Goal: Feedback & Contribution: Contribute content

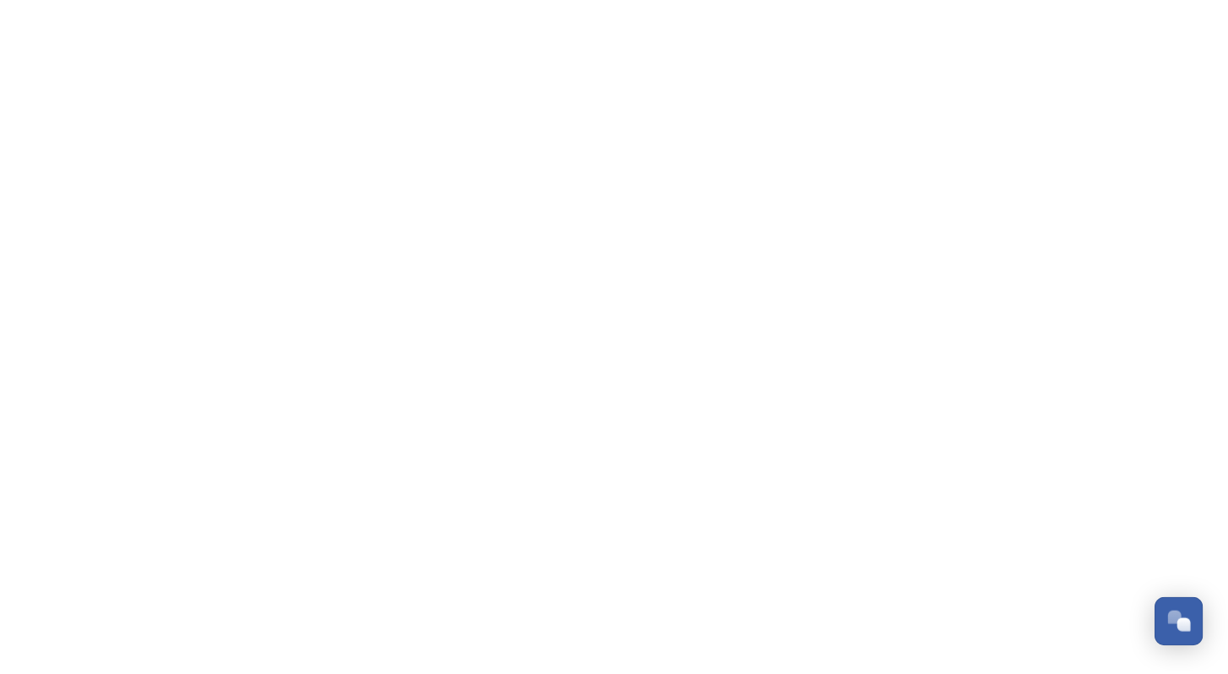
scroll to position [2560, 0]
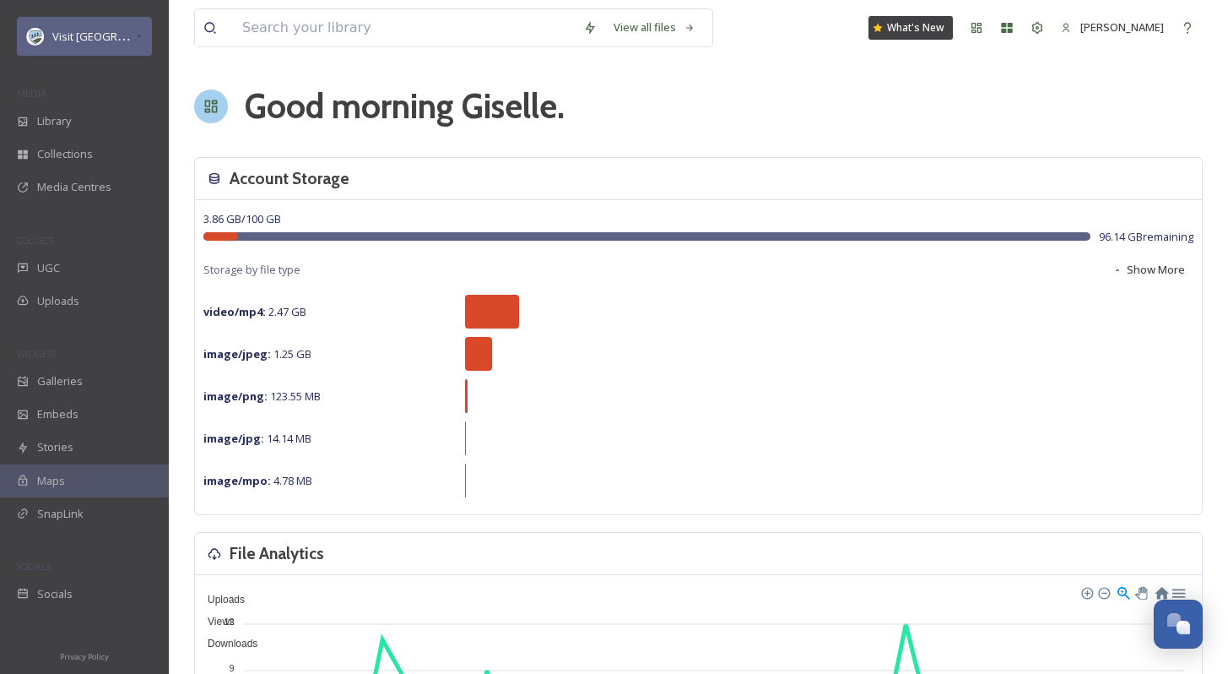
click at [68, 46] on div "Visit [GEOGRAPHIC_DATA] Parks" at bounding box center [84, 36] width 135 height 39
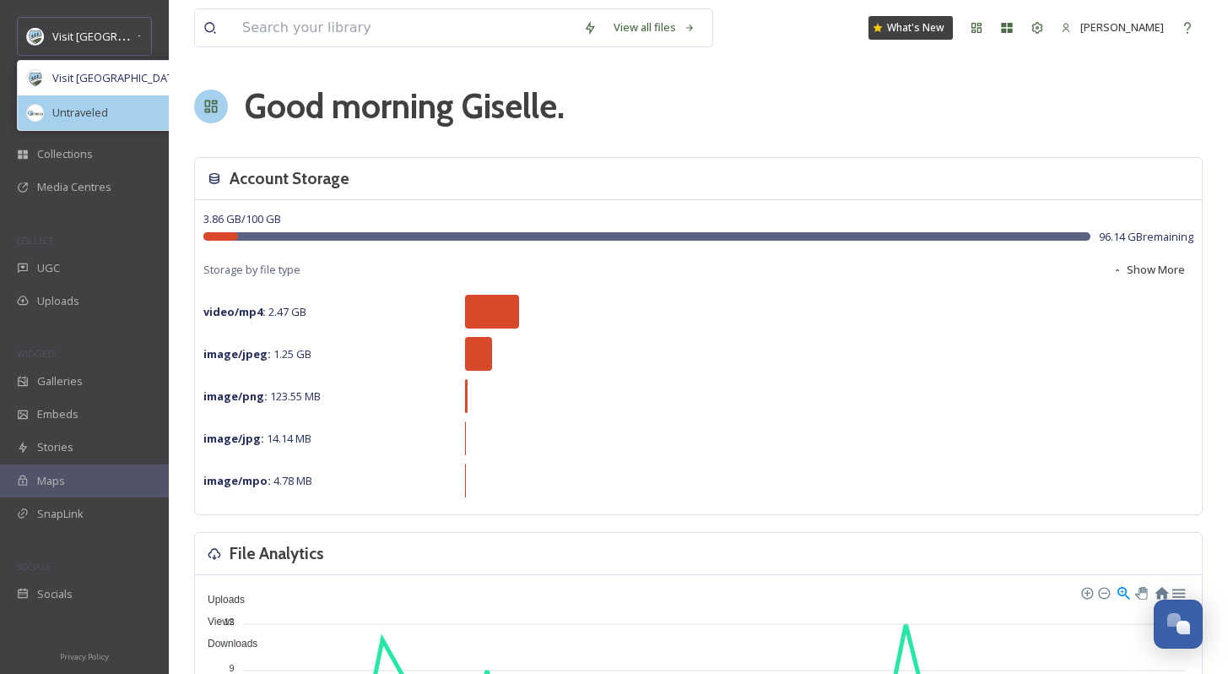
click at [81, 124] on div "Untraveled" at bounding box center [120, 112] width 205 height 35
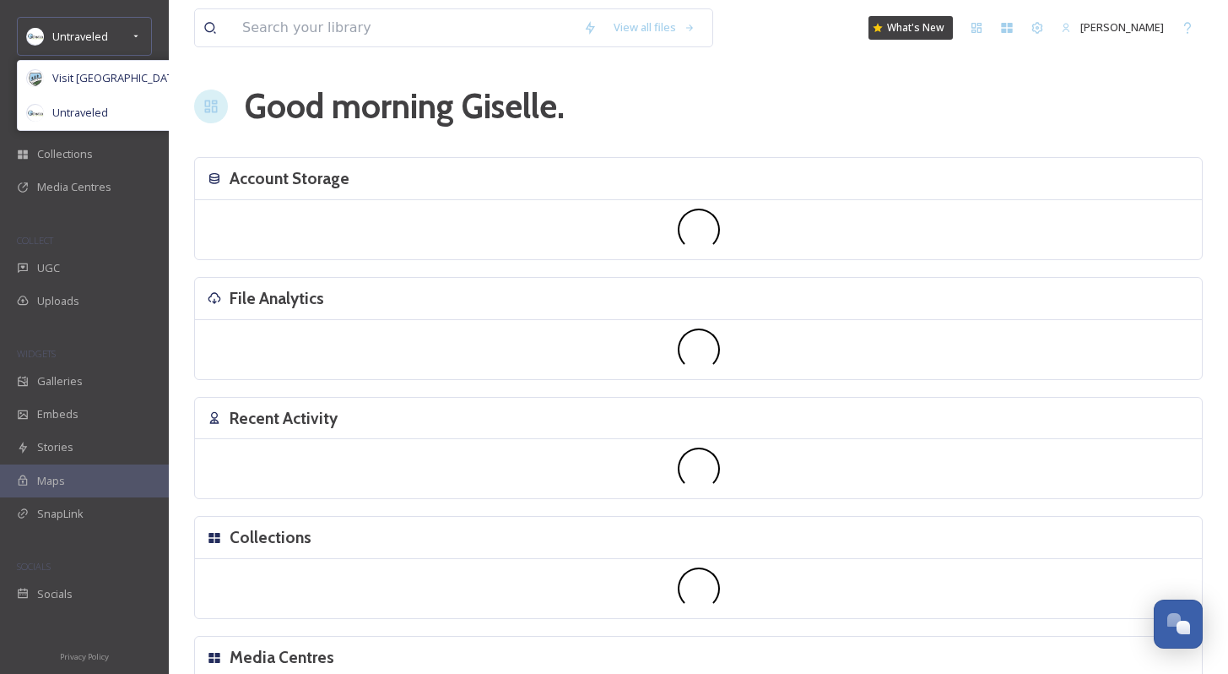
click at [177, 87] on div "View all files What's New [PERSON_NAME] Good morning [PERSON_NAME] . Account St…" at bounding box center [698, 387] width 1059 height 775
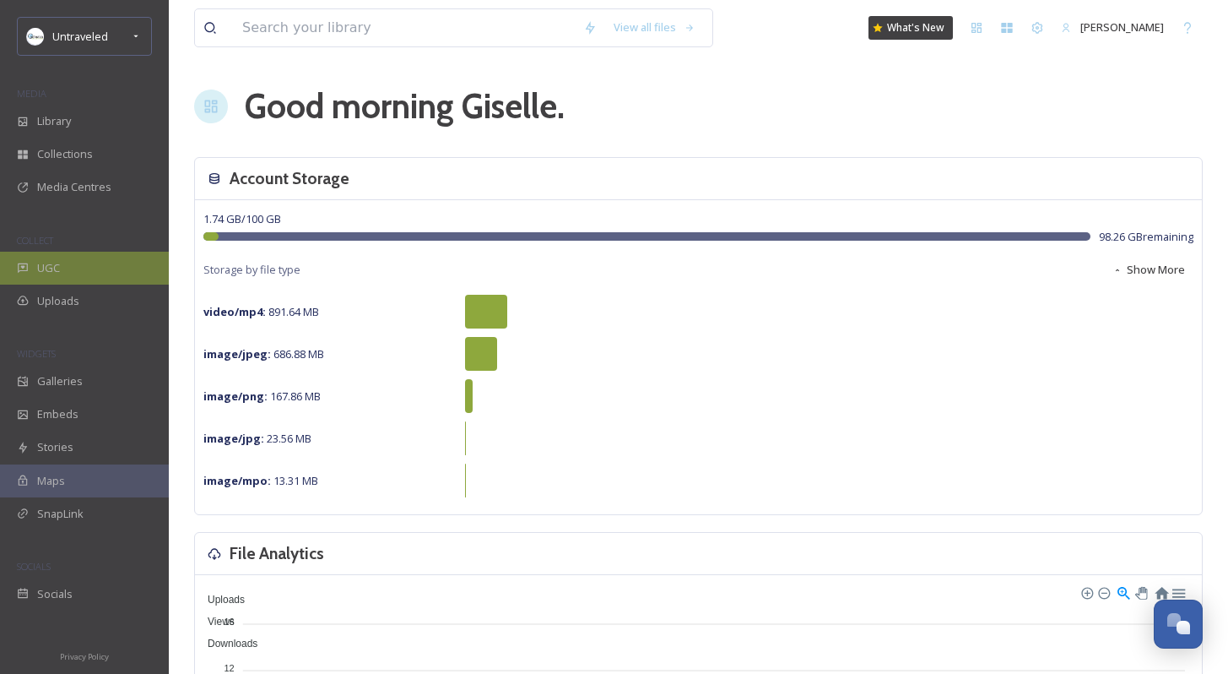
click at [82, 276] on div "UGC" at bounding box center [84, 268] width 169 height 33
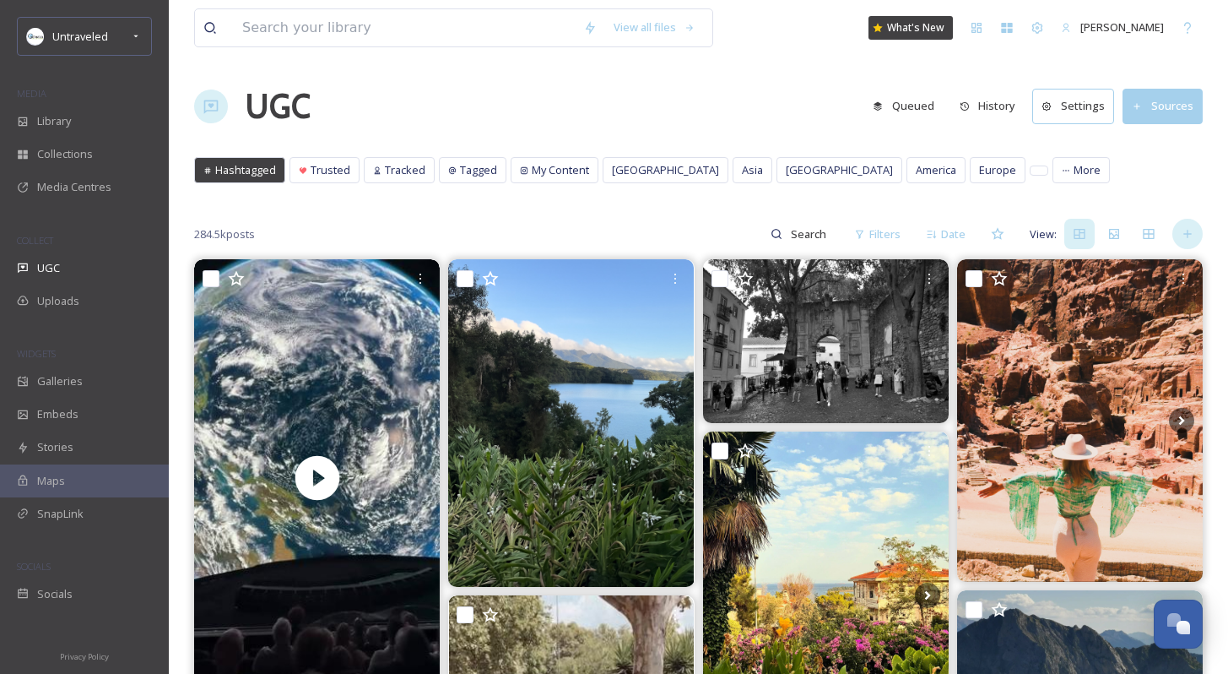
click at [1193, 233] on icon at bounding box center [1188, 234] width 14 height 14
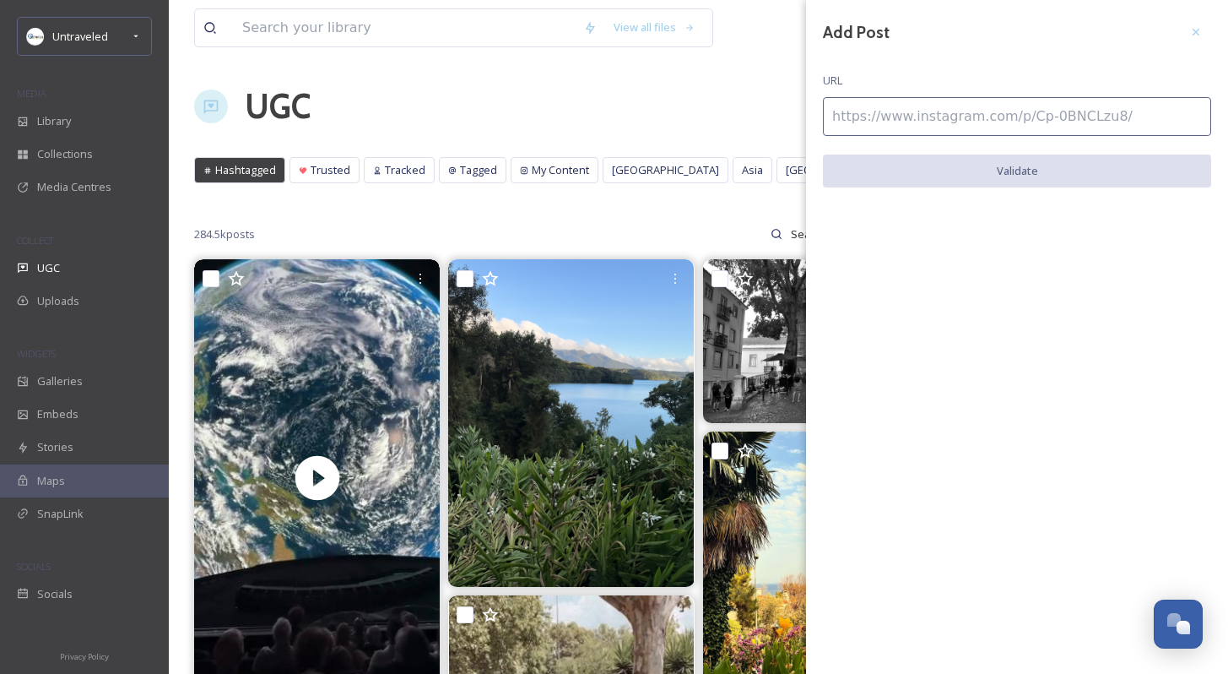
click at [903, 115] on input at bounding box center [1017, 116] width 388 height 39
paste input "[URL][DOMAIN_NAME]"
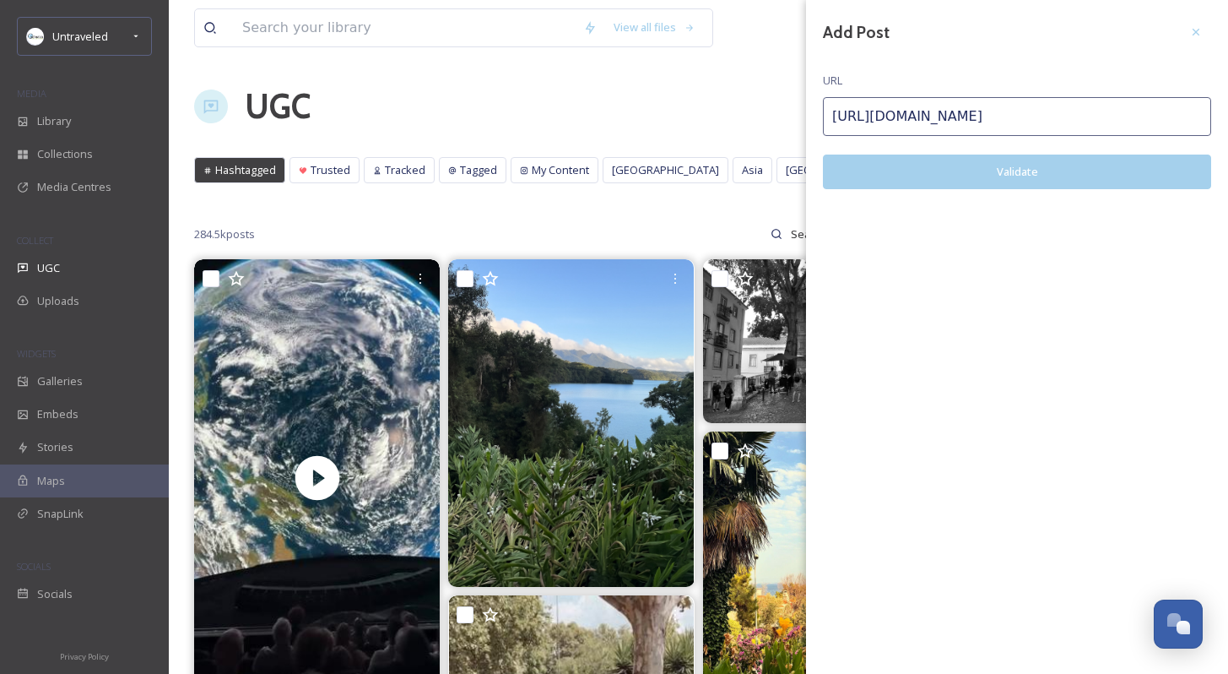
type input "[URL][DOMAIN_NAME]"
click at [858, 172] on button "Validate" at bounding box center [1017, 171] width 388 height 35
click at [858, 172] on button "Add Post" at bounding box center [1017, 171] width 388 height 35
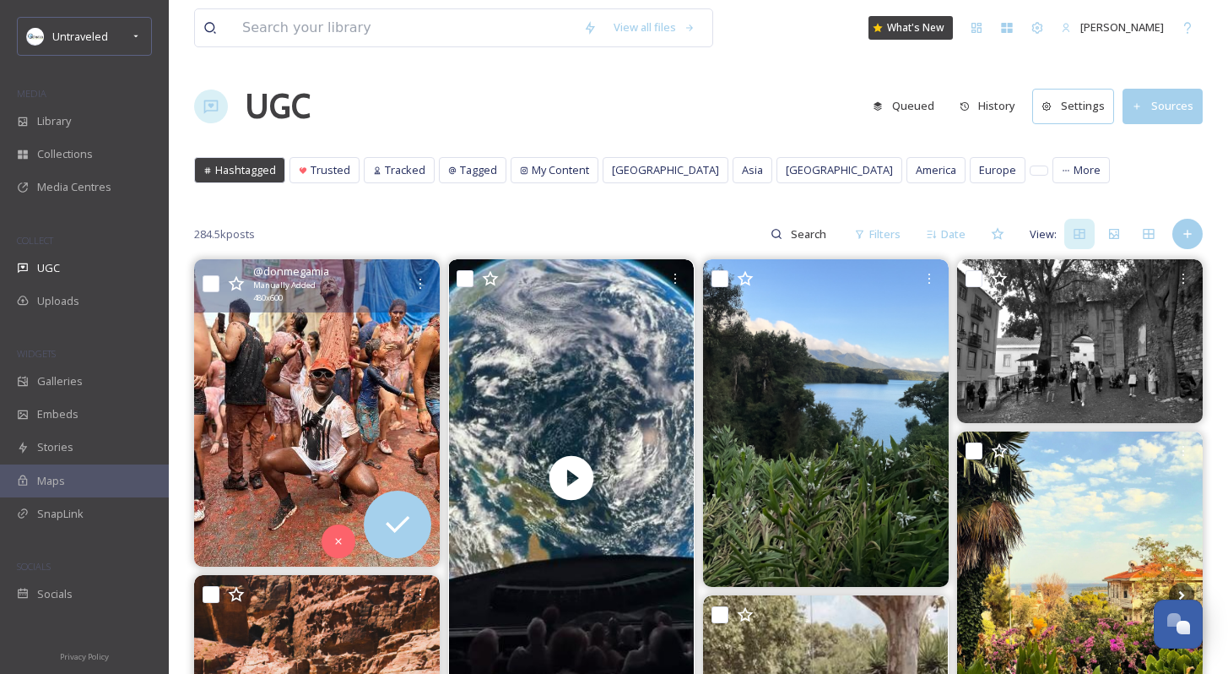
click at [329, 405] on img at bounding box center [317, 412] width 246 height 307
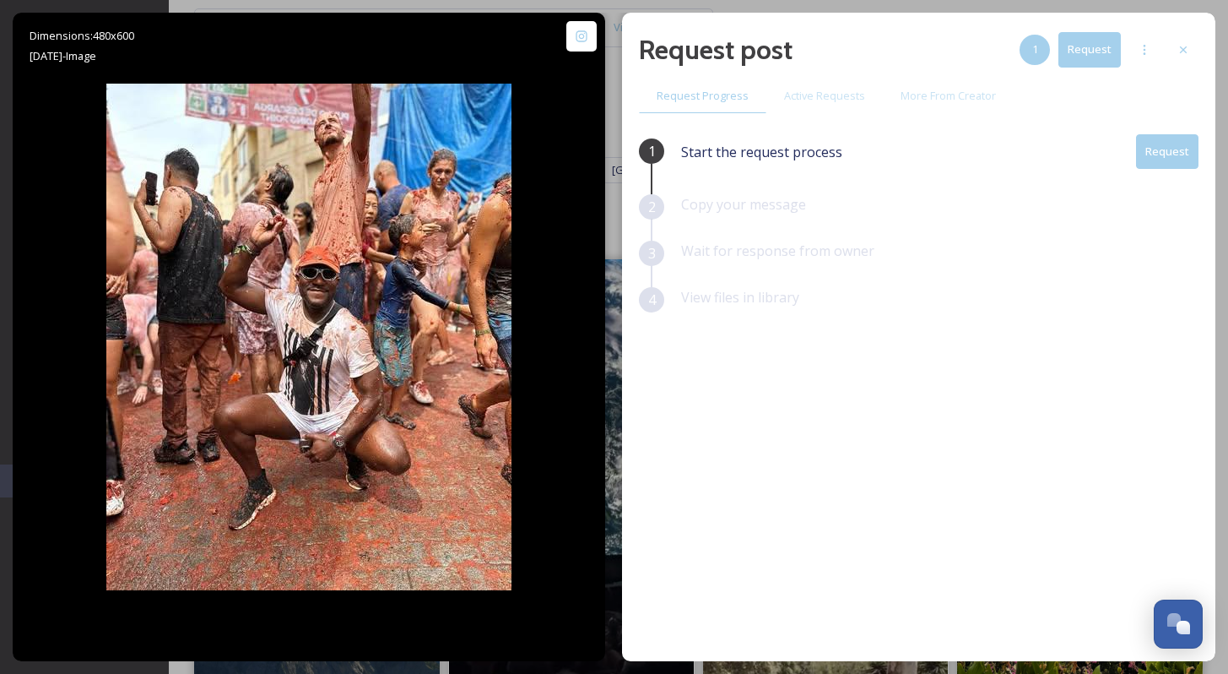
click at [1166, 161] on button "Request" at bounding box center [1167, 151] width 62 height 35
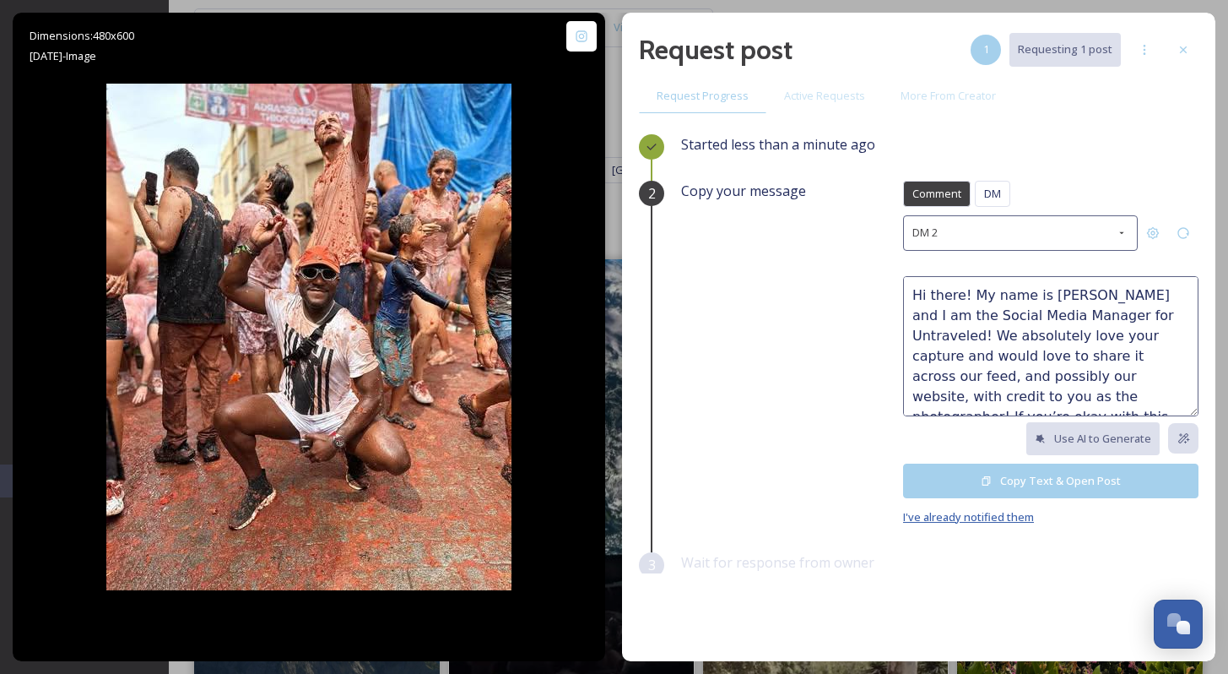
click at [968, 510] on span "I've already notified them" at bounding box center [968, 516] width 131 height 15
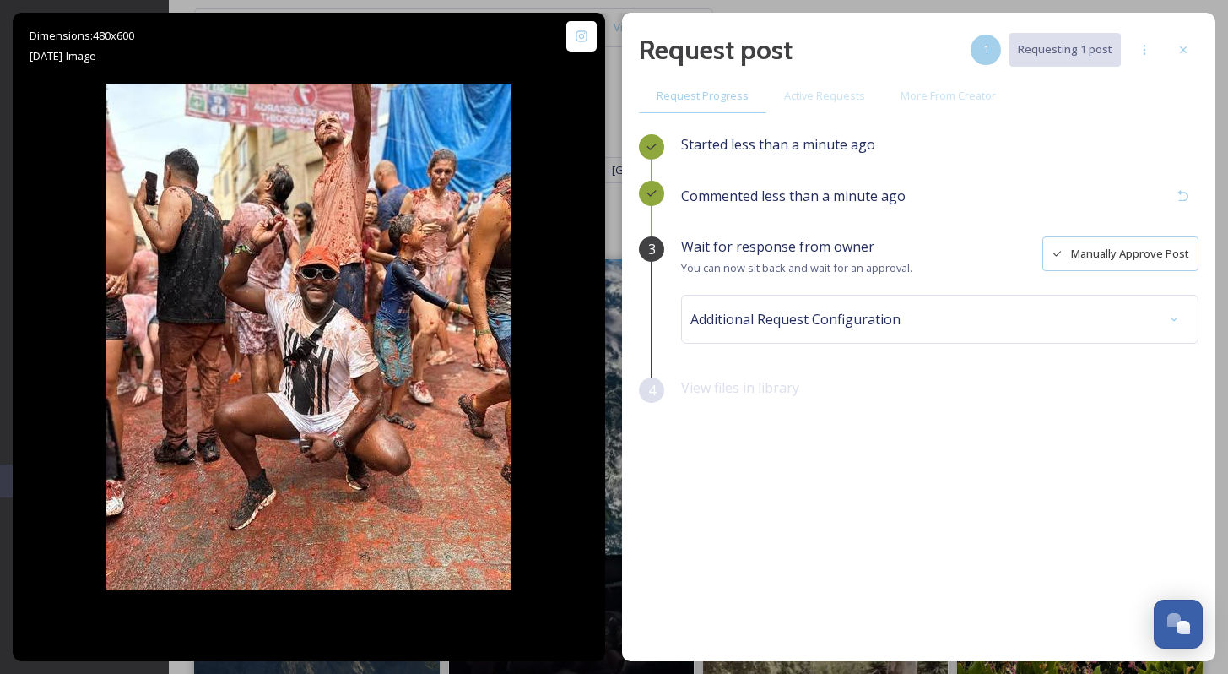
click at [1100, 266] on button "Manually Approve Post" at bounding box center [1120, 253] width 156 height 35
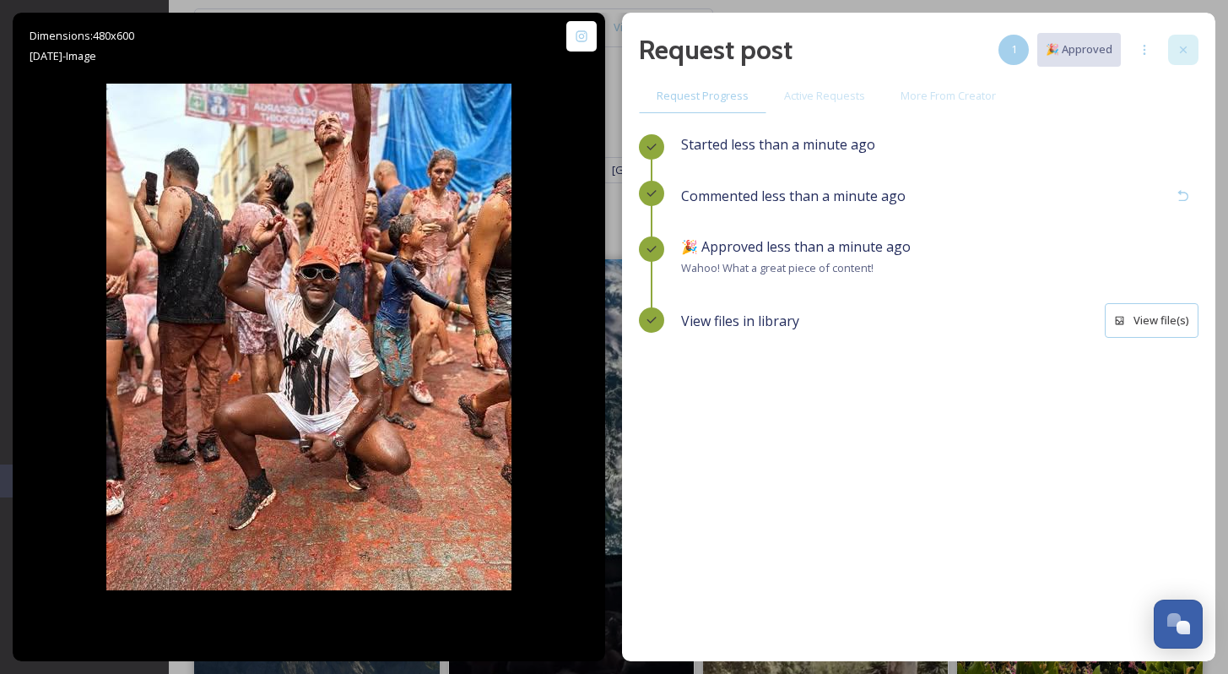
click at [1174, 51] on div at bounding box center [1183, 50] width 30 height 30
